Goal: Task Accomplishment & Management: Manage account settings

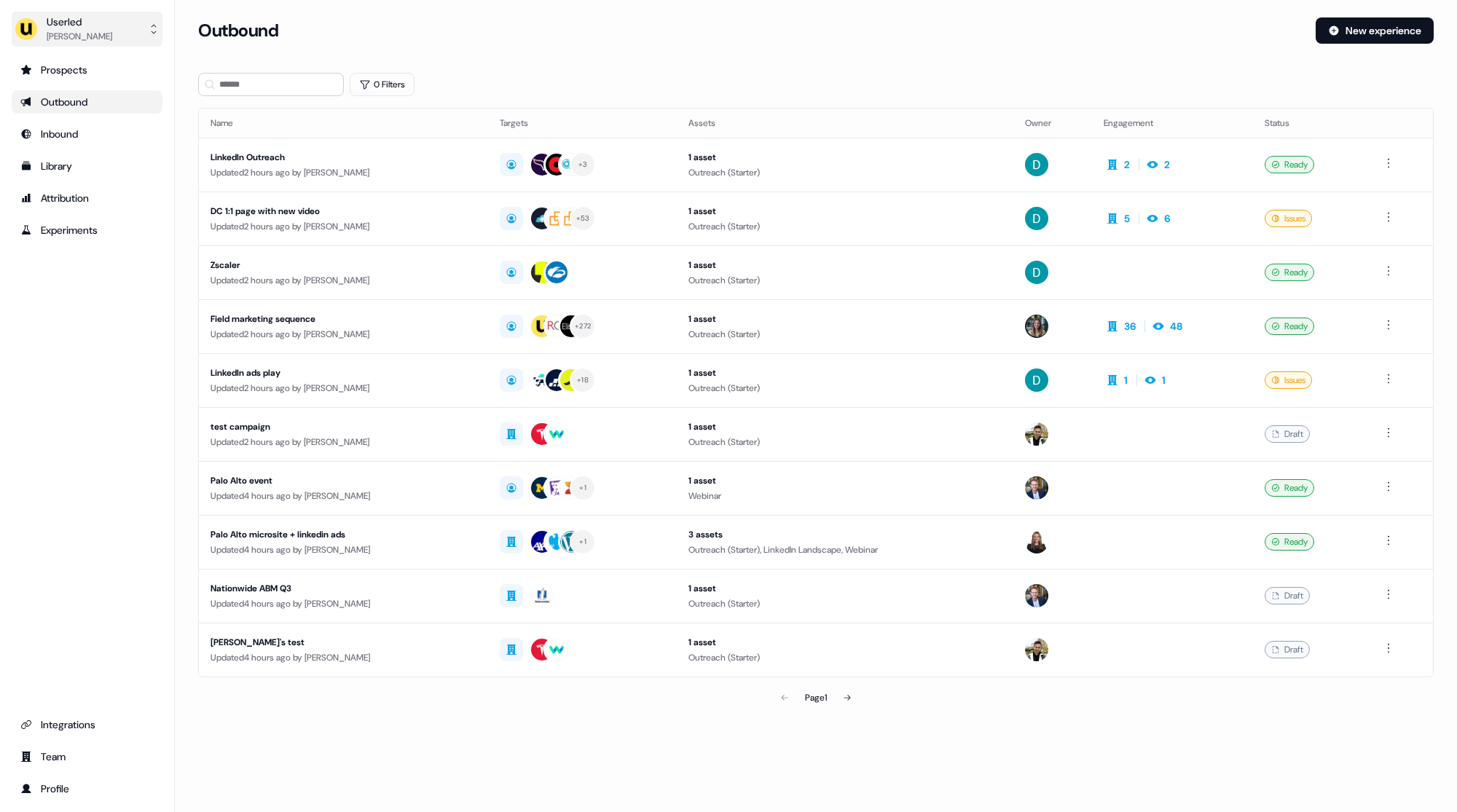
click at [100, 39] on div "[PERSON_NAME]" at bounding box center [79, 36] width 66 height 14
click at [96, 71] on div "Impersonate (Admin)" at bounding box center [86, 68] width 138 height 26
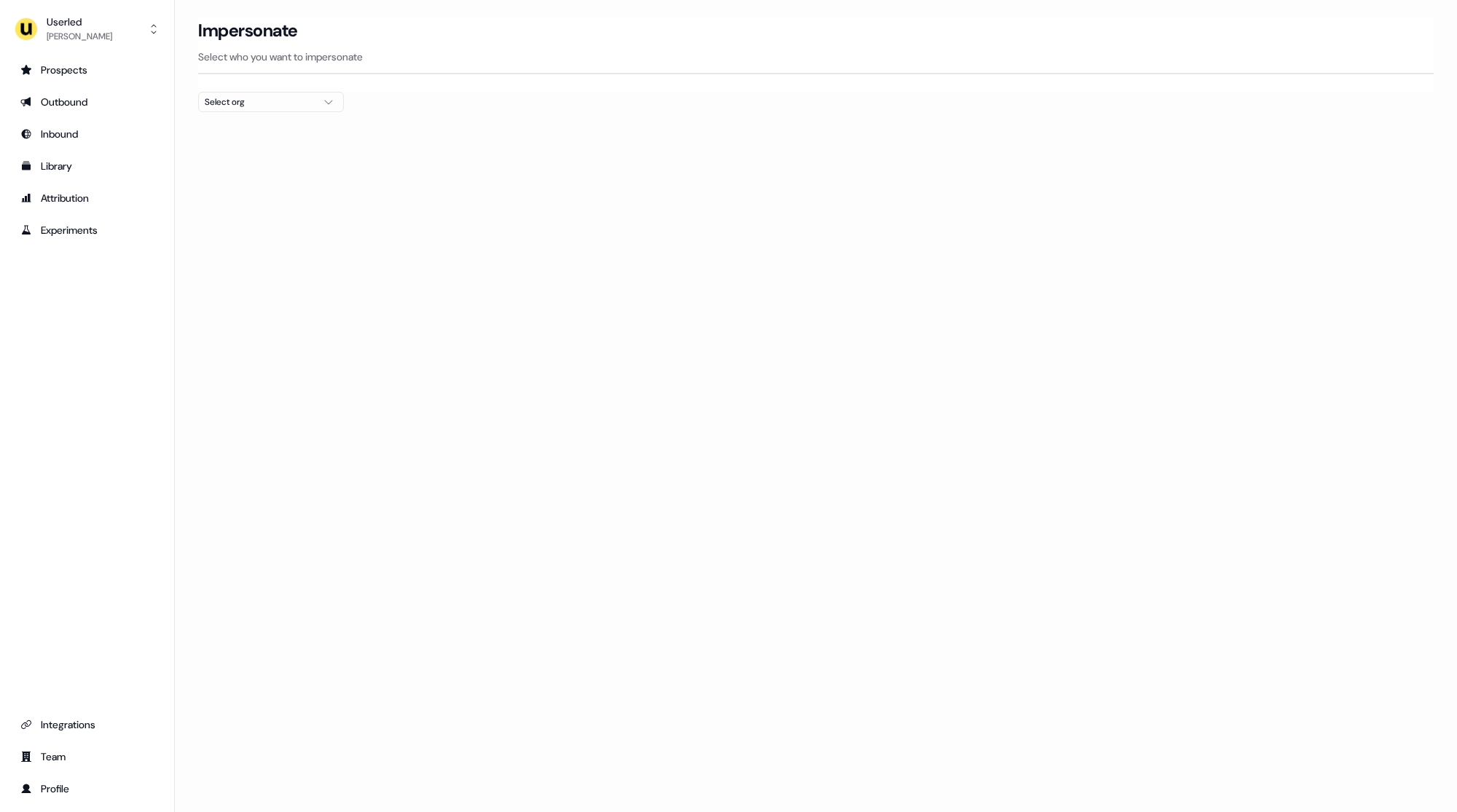
click at [230, 96] on div "Select org" at bounding box center [259, 102] width 109 height 14
type input "****"
click at [238, 152] on div "[PERSON_NAME]" at bounding box center [271, 154] width 144 height 24
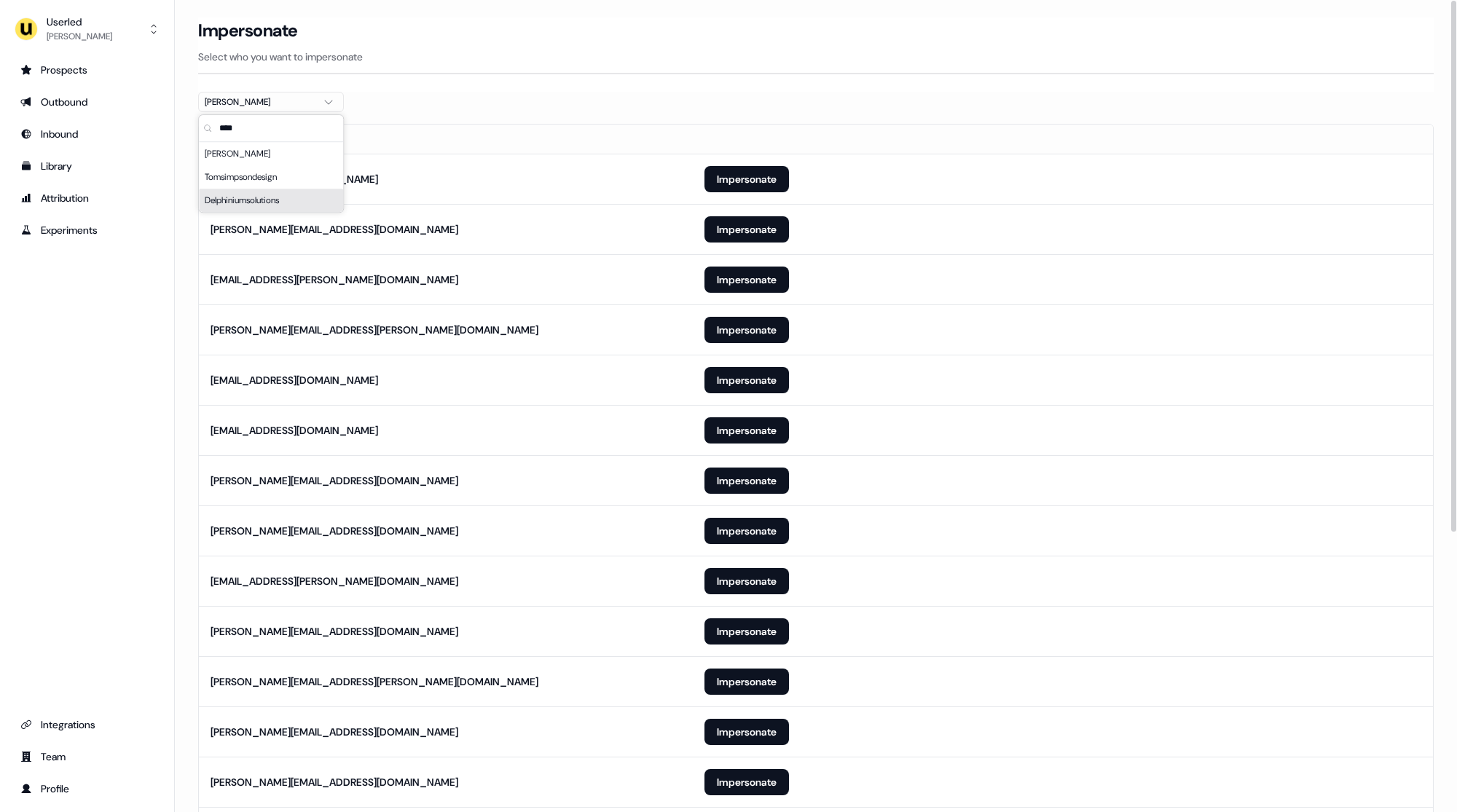
click at [520, 81] on div "Impersonate Select who you want to impersonate" at bounding box center [815, 54] width 1235 height 74
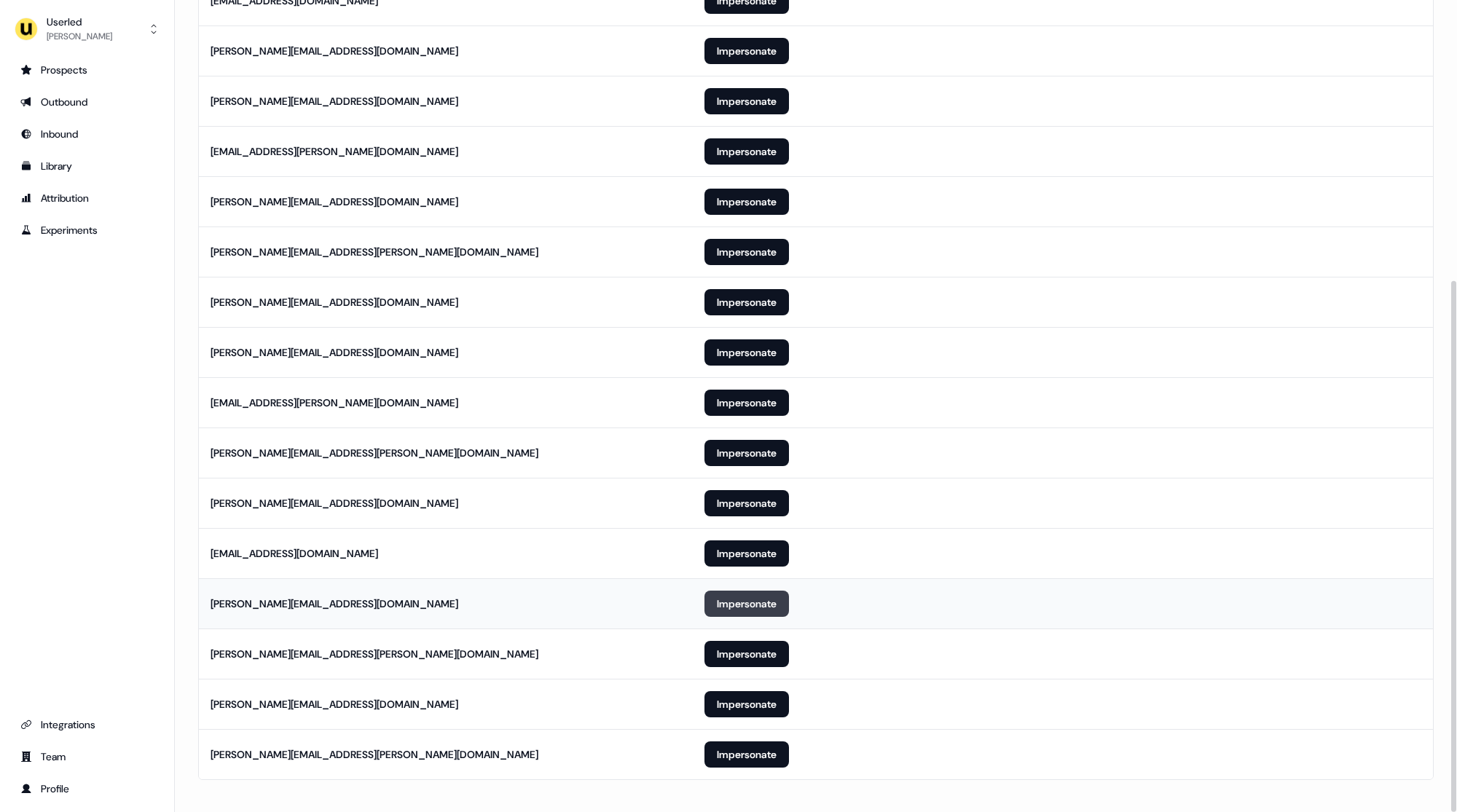
click at [732, 591] on button "Impersonate" at bounding box center [747, 604] width 84 height 26
